Goal: Information Seeking & Learning: Learn about a topic

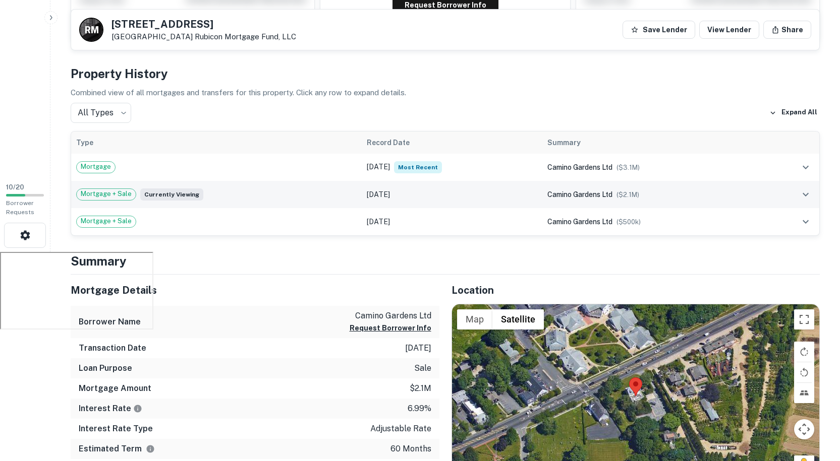
scroll to position [202, 0]
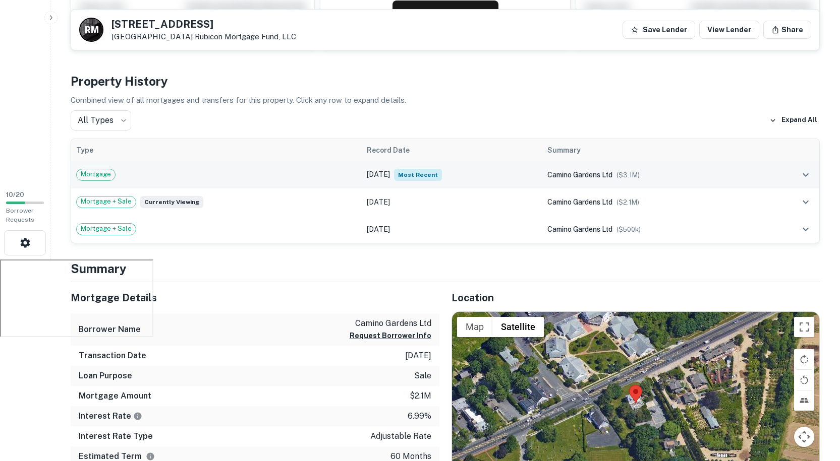
click at [452, 179] on td "Nov 30, 2023 Most Recent" at bounding box center [452, 174] width 181 height 27
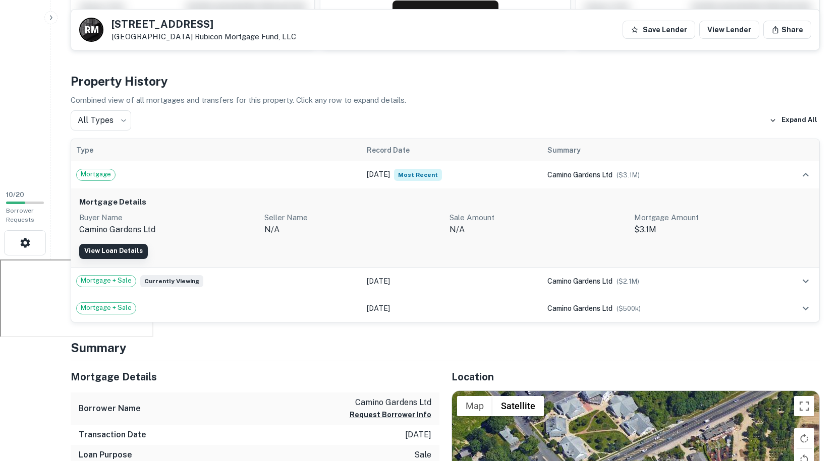
click at [131, 255] on link "View Loan Details" at bounding box center [113, 251] width 69 height 15
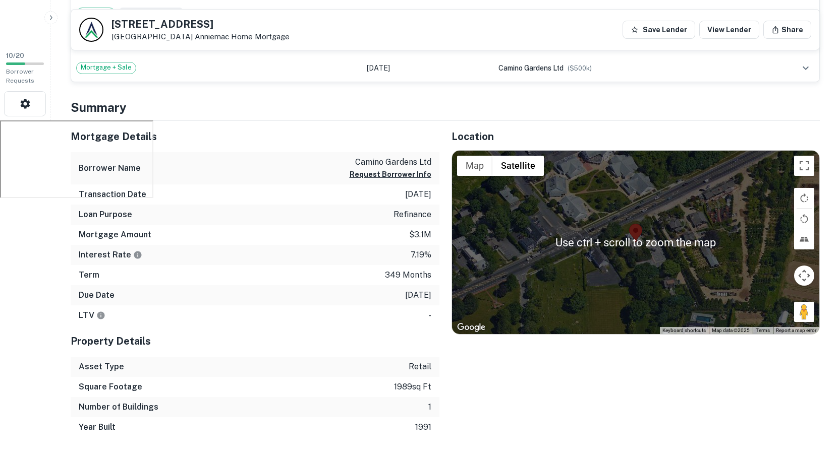
scroll to position [356, 0]
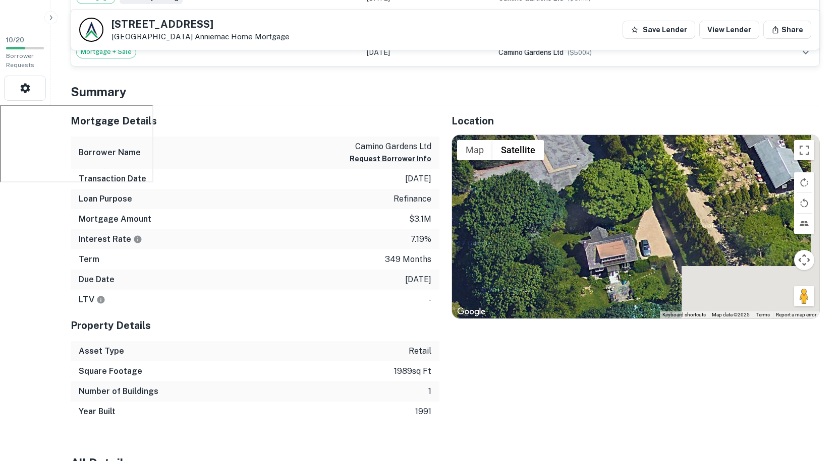
drag, startPoint x: 620, startPoint y: 198, endPoint x: 568, endPoint y: 148, distance: 72.8
click at [568, 148] on div at bounding box center [636, 227] width 368 height 184
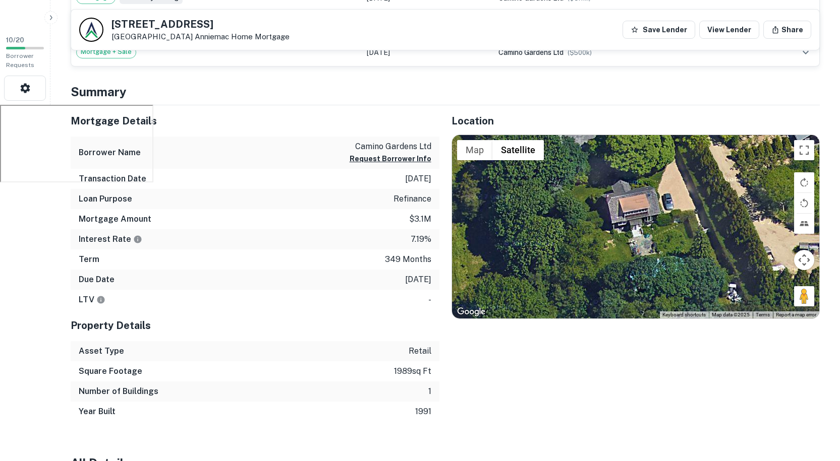
drag, startPoint x: 630, startPoint y: 226, endPoint x: 705, endPoint y: 217, distance: 75.7
click at [705, 216] on div at bounding box center [636, 227] width 368 height 184
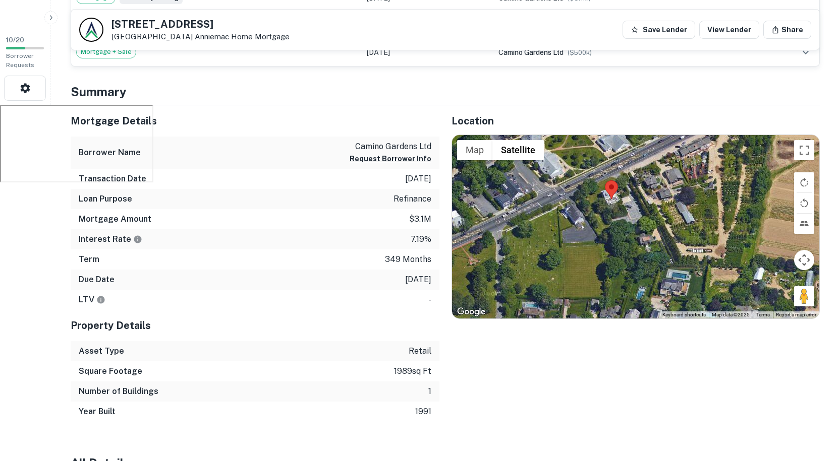
drag, startPoint x: 621, startPoint y: 226, endPoint x: 649, endPoint y: 251, distance: 37.5
click at [649, 251] on div at bounding box center [636, 227] width 368 height 184
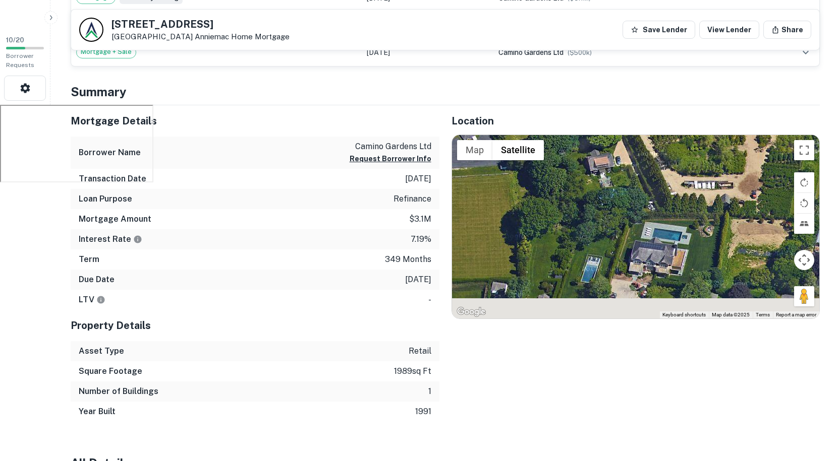
drag, startPoint x: 678, startPoint y: 284, endPoint x: 607, endPoint y: 177, distance: 128.7
click at [607, 177] on div at bounding box center [636, 227] width 368 height 184
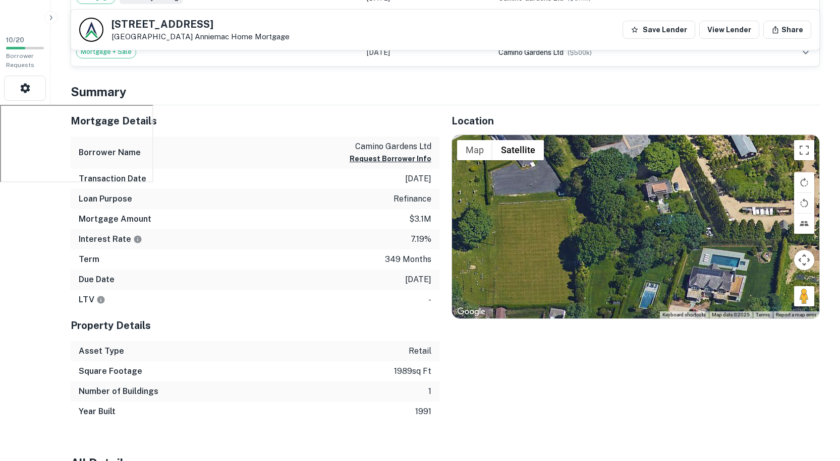
drag, startPoint x: 657, startPoint y: 245, endPoint x: 716, endPoint y: 279, distance: 68.2
click at [716, 279] on div at bounding box center [636, 227] width 368 height 184
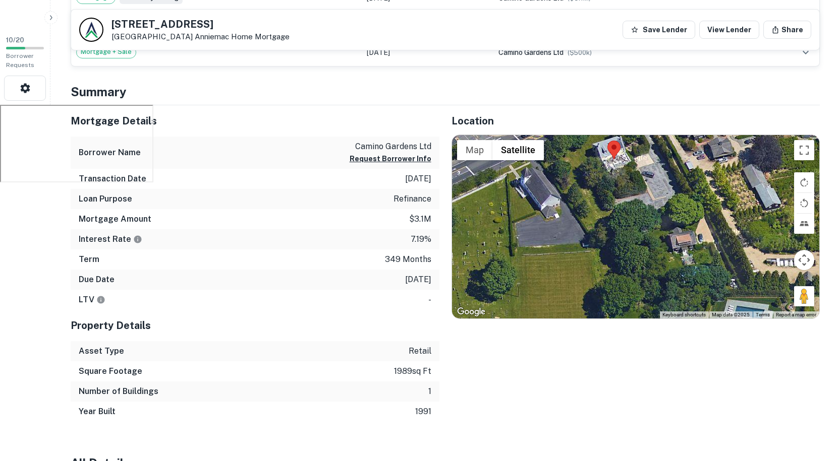
drag, startPoint x: 662, startPoint y: 253, endPoint x: 679, endPoint y: 284, distance: 35.7
click at [679, 284] on div at bounding box center [636, 227] width 368 height 184
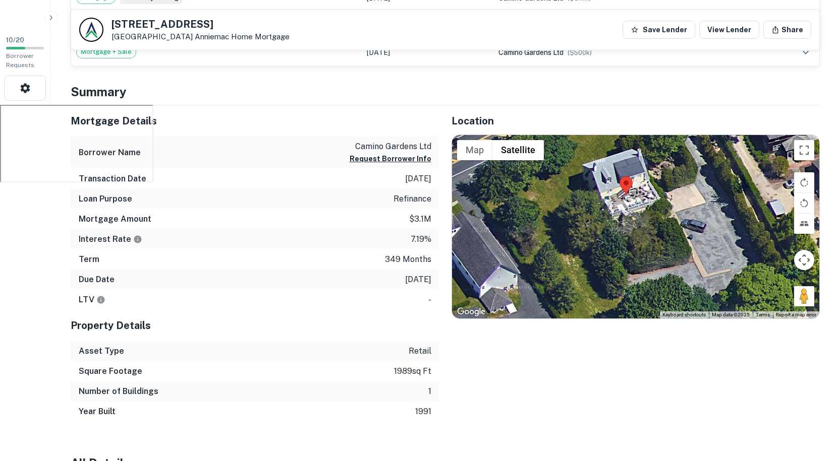
drag, startPoint x: 639, startPoint y: 203, endPoint x: 640, endPoint y: 269, distance: 66.1
click at [640, 269] on div at bounding box center [636, 227] width 368 height 184
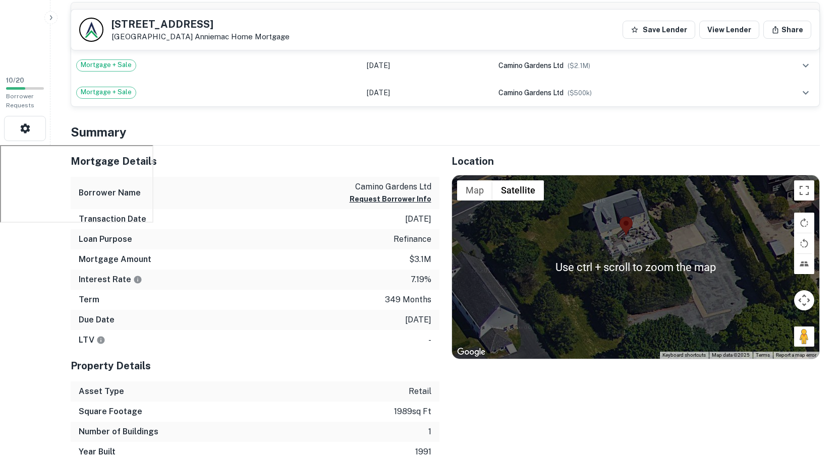
scroll to position [256, 0]
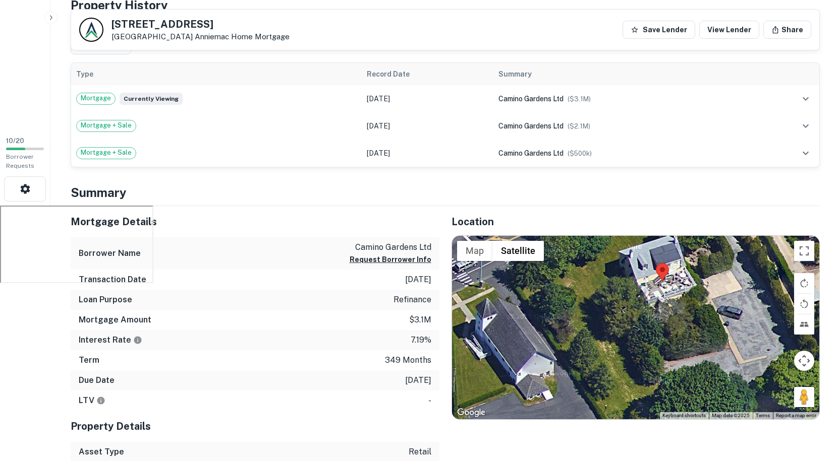
drag, startPoint x: 687, startPoint y: 303, endPoint x: 726, endPoint y: 301, distance: 38.9
click at [726, 301] on div at bounding box center [636, 328] width 368 height 184
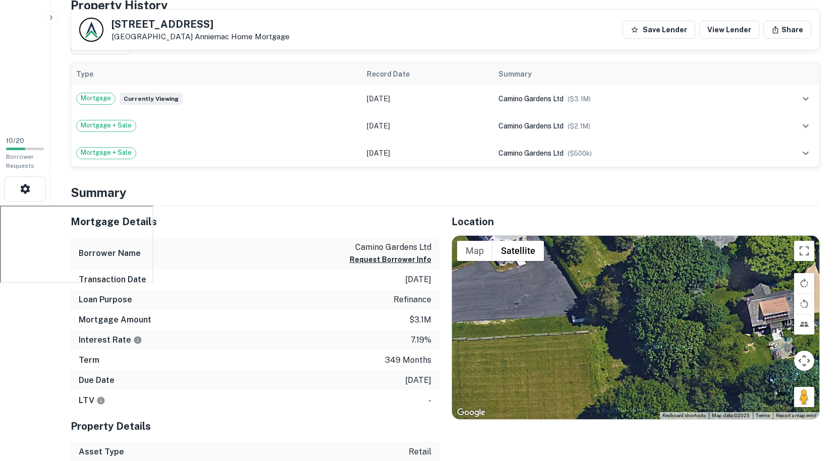
drag, startPoint x: 662, startPoint y: 356, endPoint x: 619, endPoint y: 221, distance: 141.9
click at [619, 221] on div "Location ← Move left → Move right ↑ Move up ↓ Move down + Zoom in - Zoom out Ho…" at bounding box center [629, 364] width 381 height 317
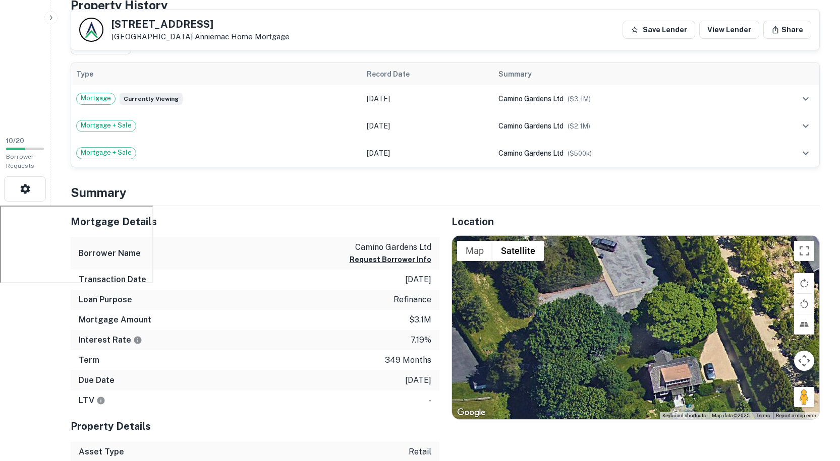
drag, startPoint x: 682, startPoint y: 331, endPoint x: 630, endPoint y: 394, distance: 82.0
click at [630, 394] on div at bounding box center [636, 328] width 368 height 184
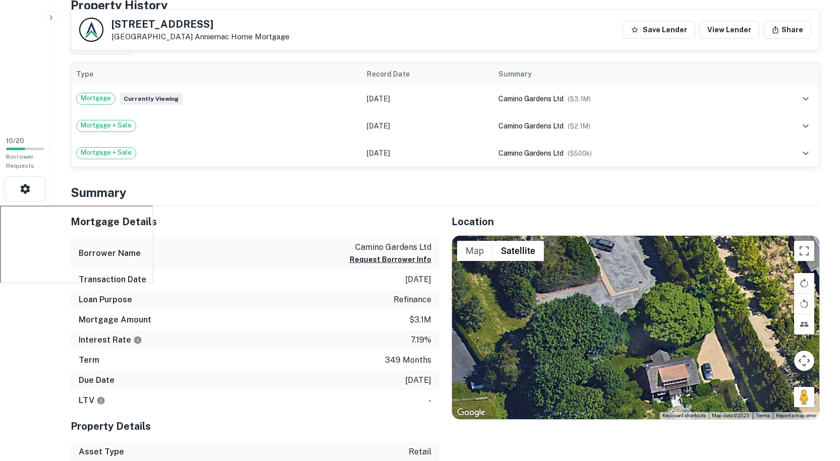
drag, startPoint x: 614, startPoint y: 385, endPoint x: 714, endPoint y: 348, distance: 106.6
click at [713, 349] on div at bounding box center [636, 328] width 368 height 184
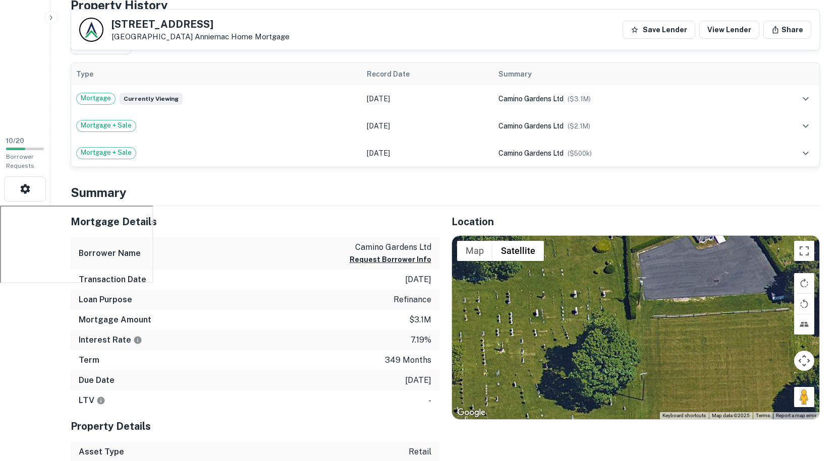
drag, startPoint x: 697, startPoint y: 348, endPoint x: 662, endPoint y: 441, distance: 99.9
click at [662, 441] on div "Location ← Move left → Move right ↑ Move up ↓ Move down + Zoom in - Zoom out Ho…" at bounding box center [629, 364] width 381 height 317
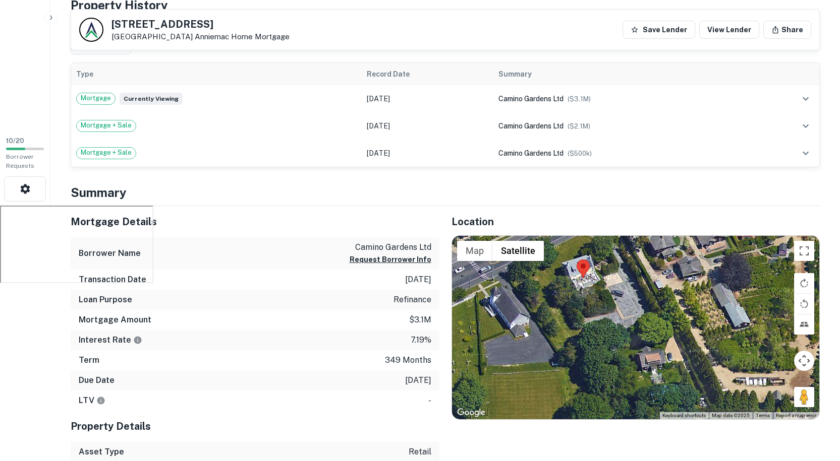
drag, startPoint x: 656, startPoint y: 350, endPoint x: 510, endPoint y: 348, distance: 146.3
click at [510, 348] on div at bounding box center [636, 328] width 368 height 184
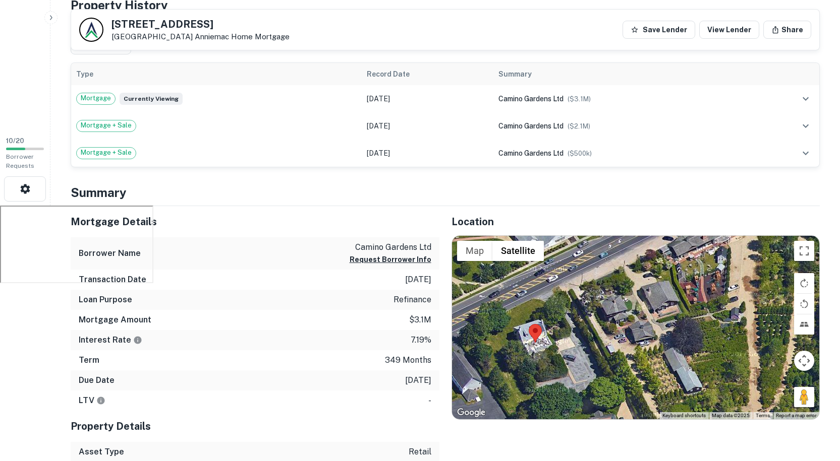
drag, startPoint x: 604, startPoint y: 309, endPoint x: 562, endPoint y: 364, distance: 69.1
click at [562, 364] on div at bounding box center [636, 328] width 368 height 184
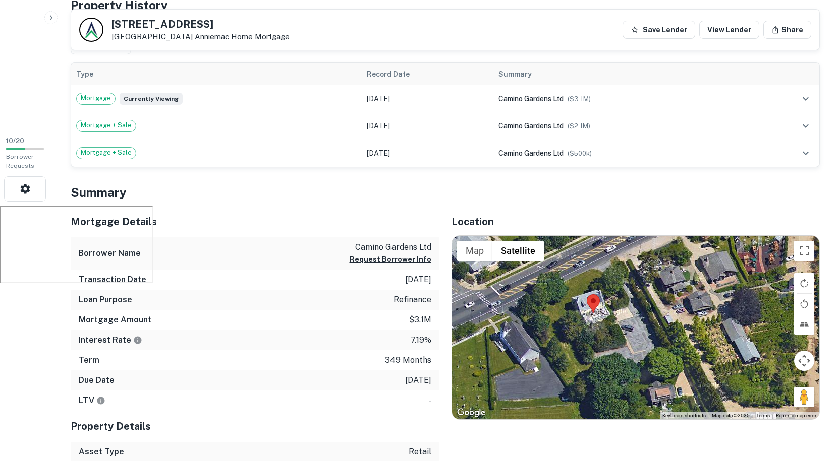
drag, startPoint x: 622, startPoint y: 383, endPoint x: 660, endPoint y: 319, distance: 74.4
click at [660, 319] on div at bounding box center [636, 328] width 368 height 184
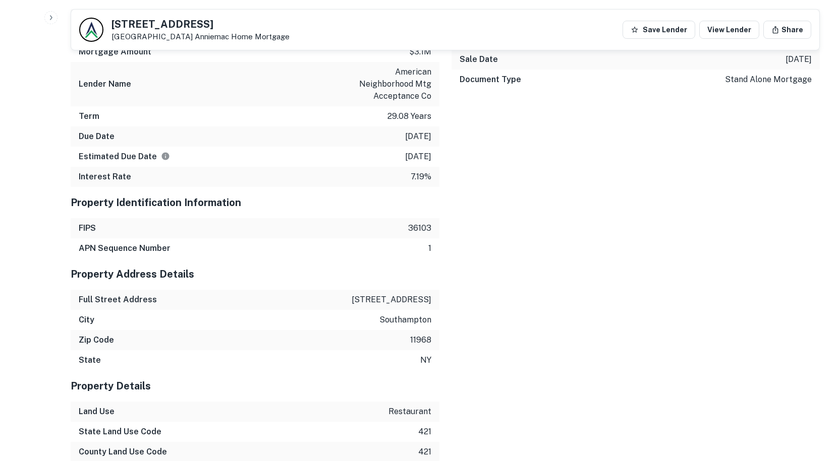
scroll to position [861, 0]
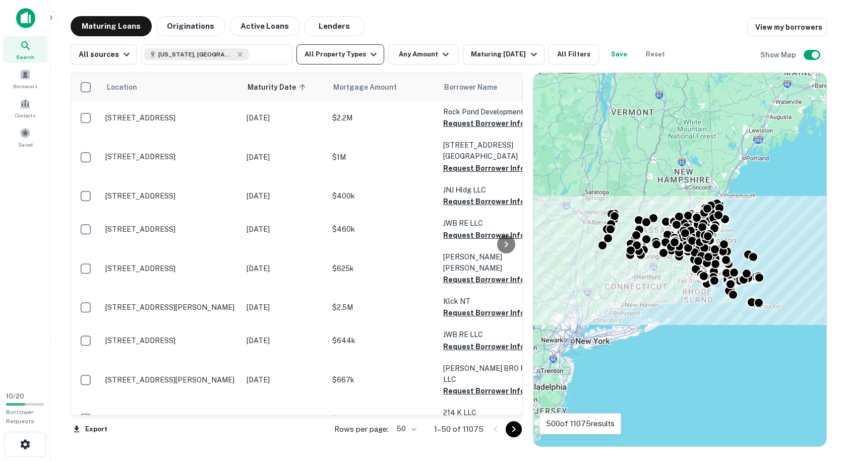
click at [372, 54] on icon "button" at bounding box center [374, 54] width 12 height 12
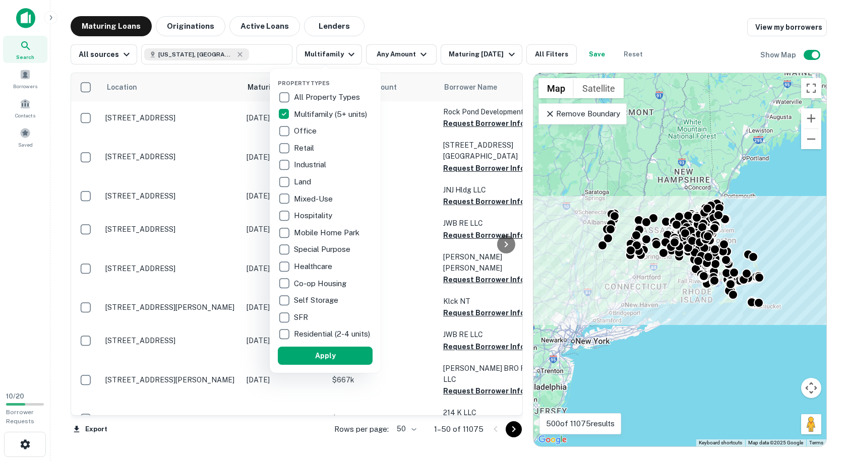
click at [415, 57] on div at bounding box center [423, 230] width 847 height 461
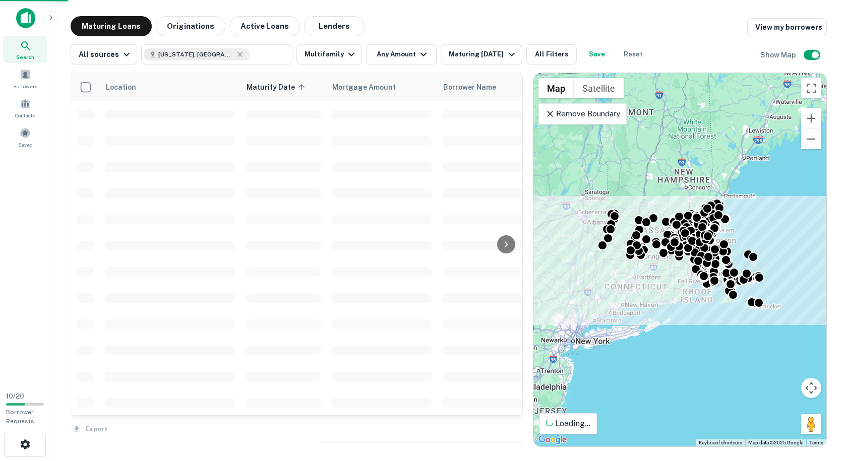
click at [418, 56] on icon "button" at bounding box center [424, 54] width 12 height 12
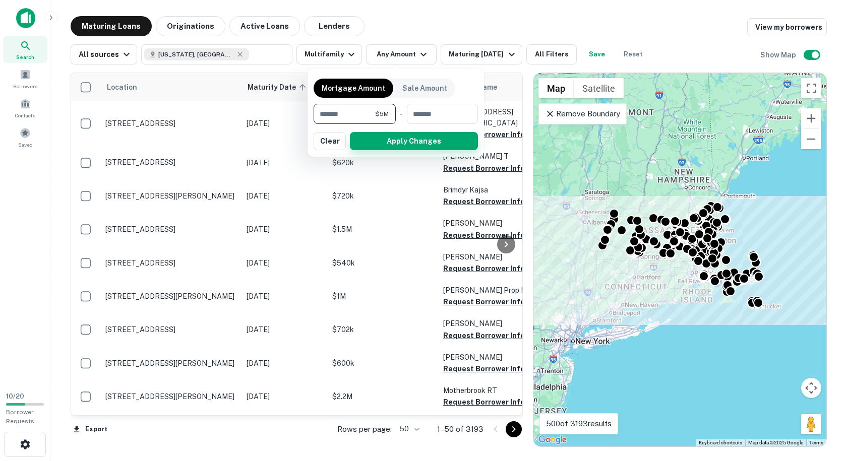
type input "*******"
click at [413, 138] on button "Apply Changes" at bounding box center [414, 141] width 128 height 18
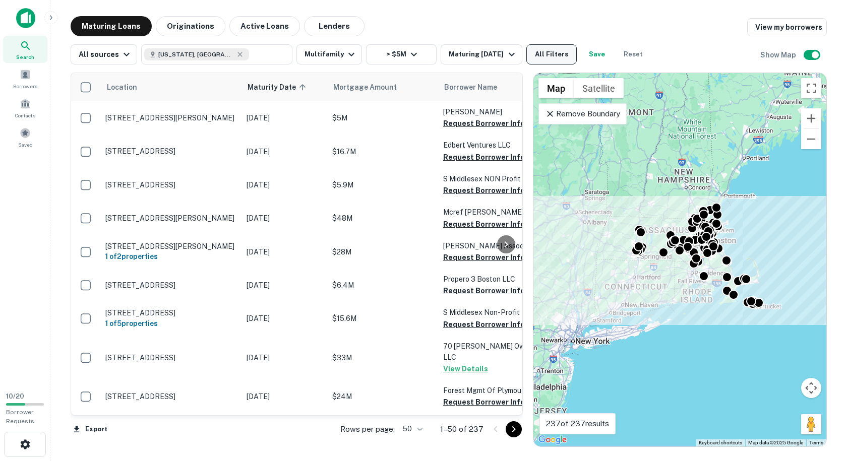
click at [545, 56] on button "All Filters" at bounding box center [551, 54] width 50 height 20
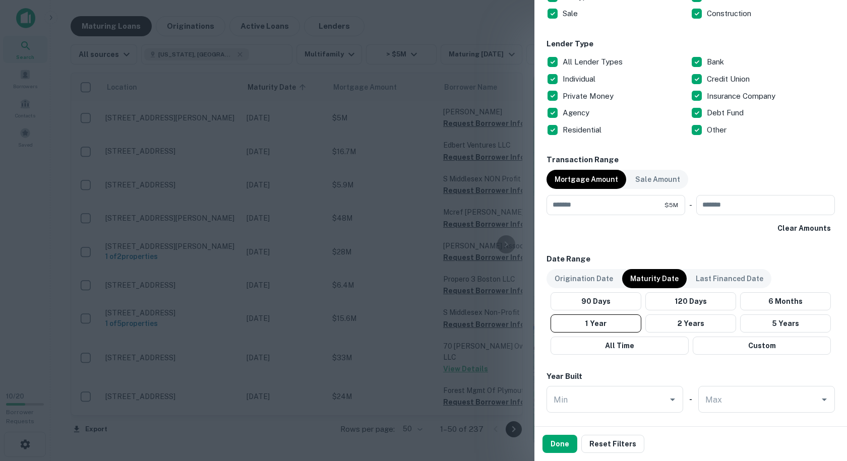
scroll to position [353, 0]
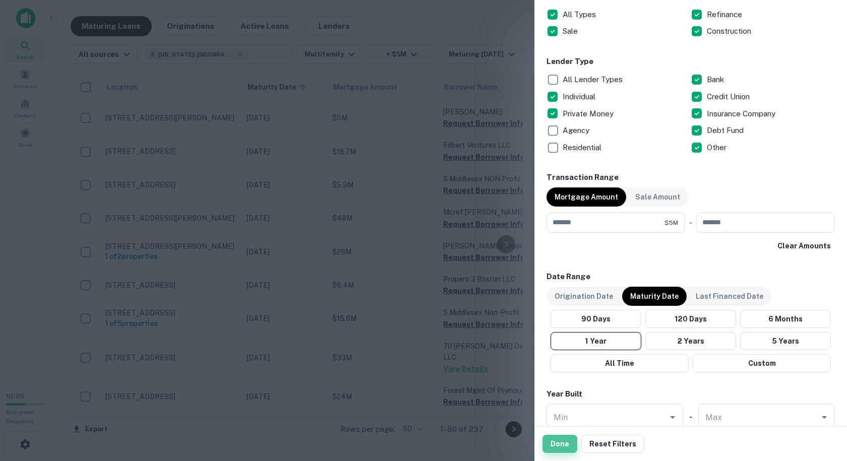
click at [572, 440] on button "Done" at bounding box center [560, 444] width 35 height 18
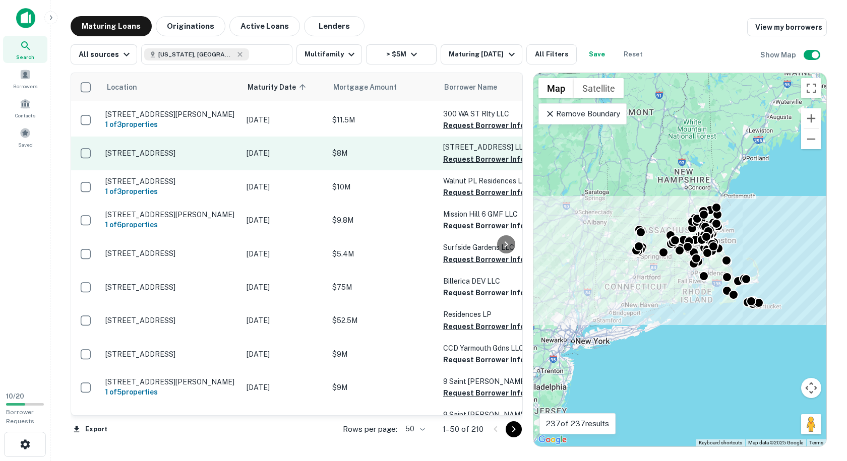
scroll to position [1109, 0]
